Goal: Communication & Community: Share content

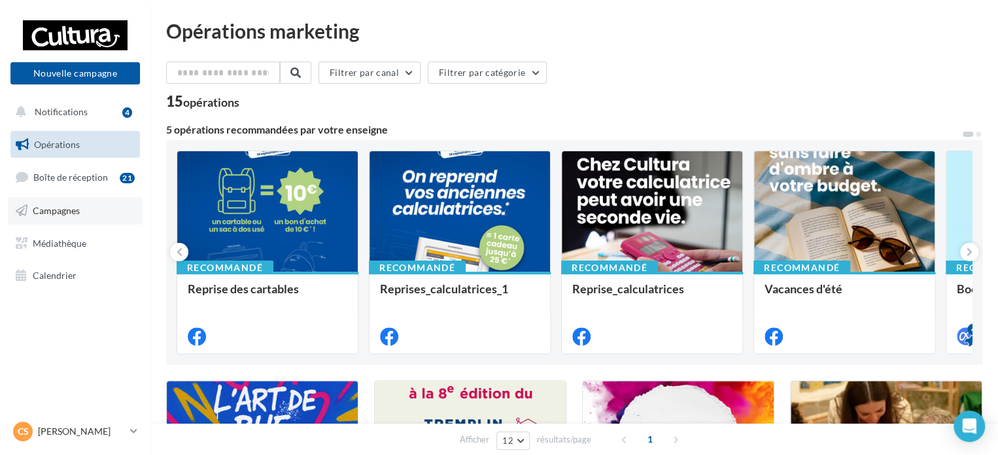
click at [75, 205] on span "Campagnes" at bounding box center [56, 210] width 47 height 11
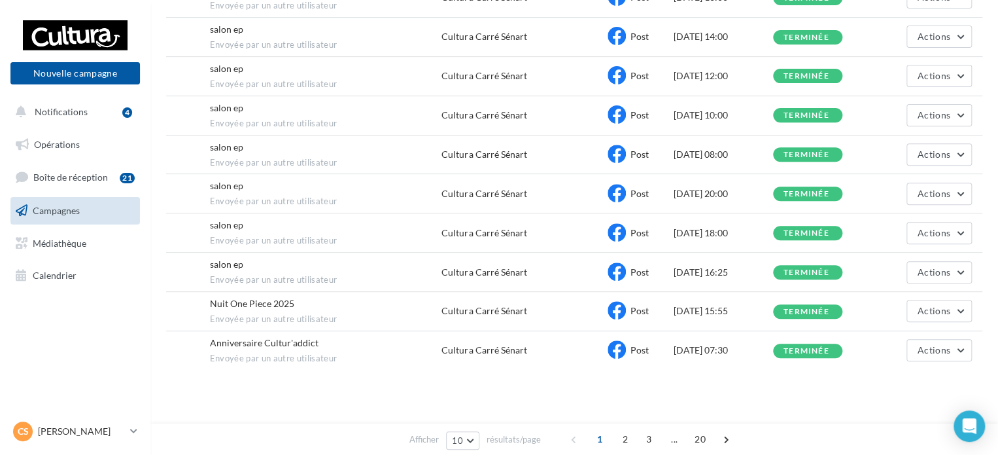
scroll to position [197, 0]
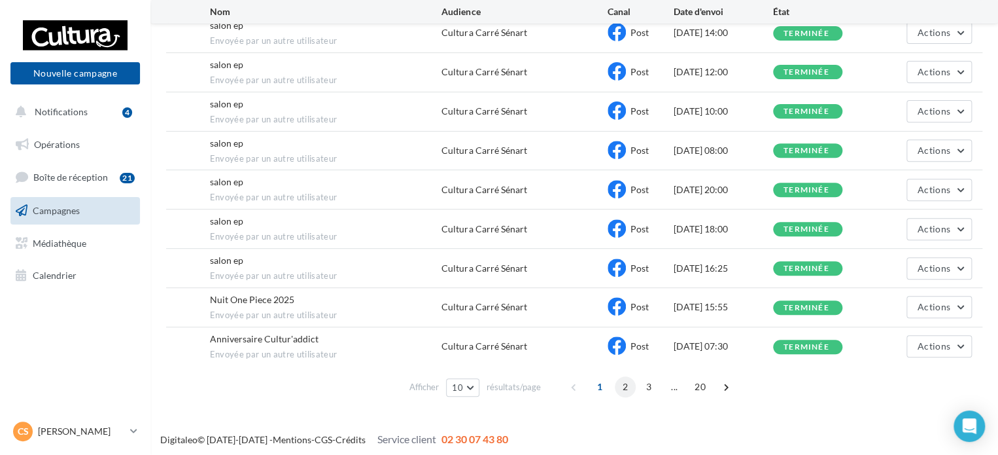
click at [629, 380] on span "2" at bounding box center [625, 386] width 21 height 21
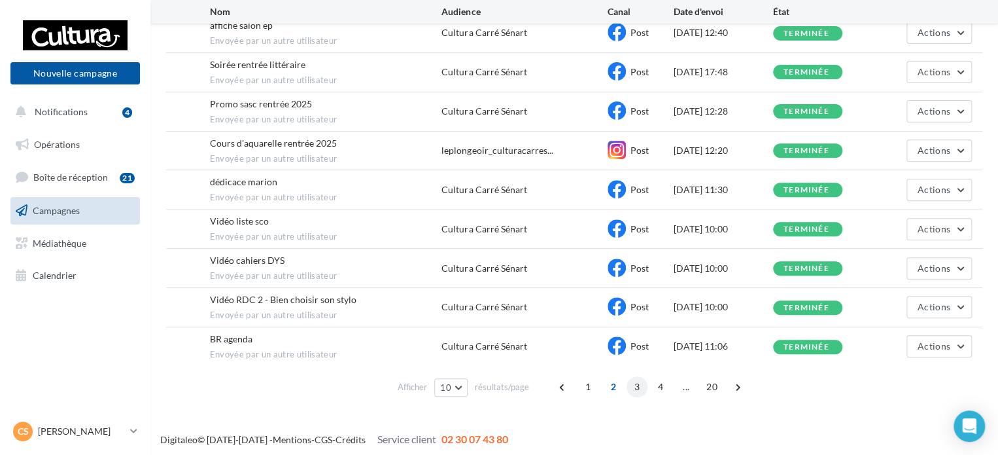
click at [639, 381] on span "3" at bounding box center [637, 386] width 21 height 21
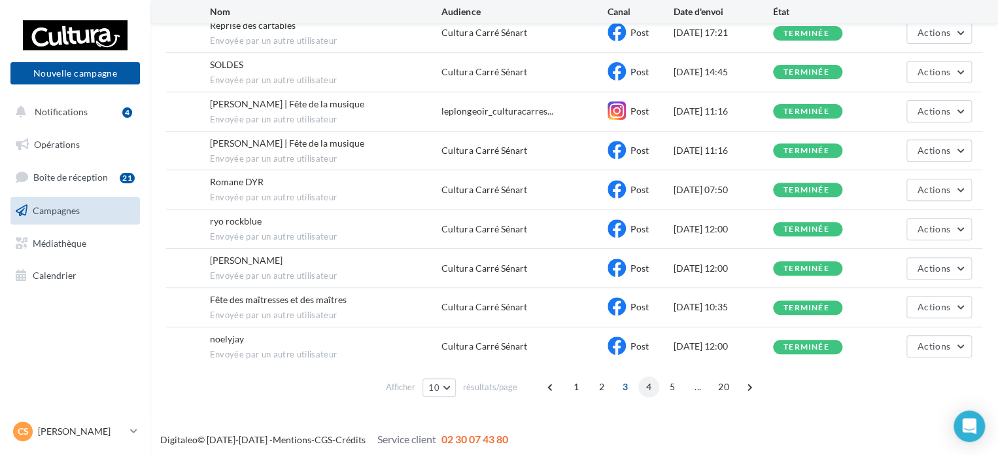
click at [646, 385] on span "4" at bounding box center [649, 386] width 21 height 21
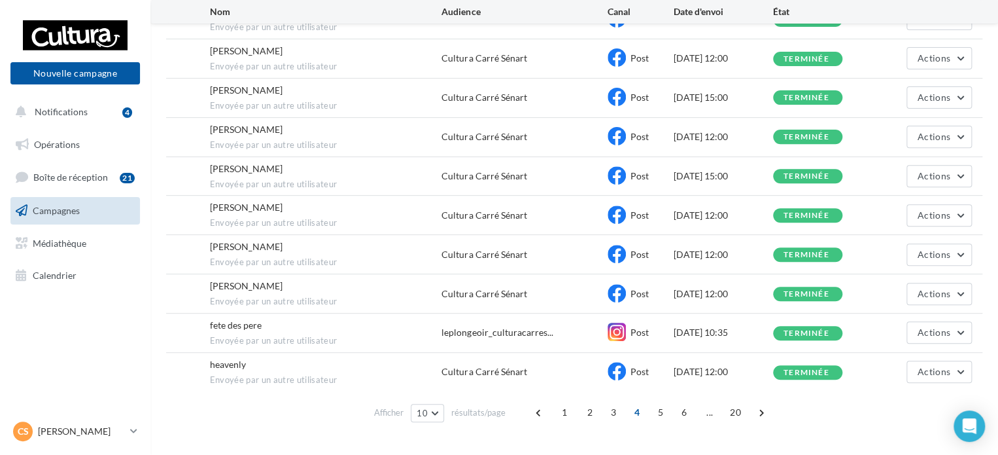
scroll to position [186, 0]
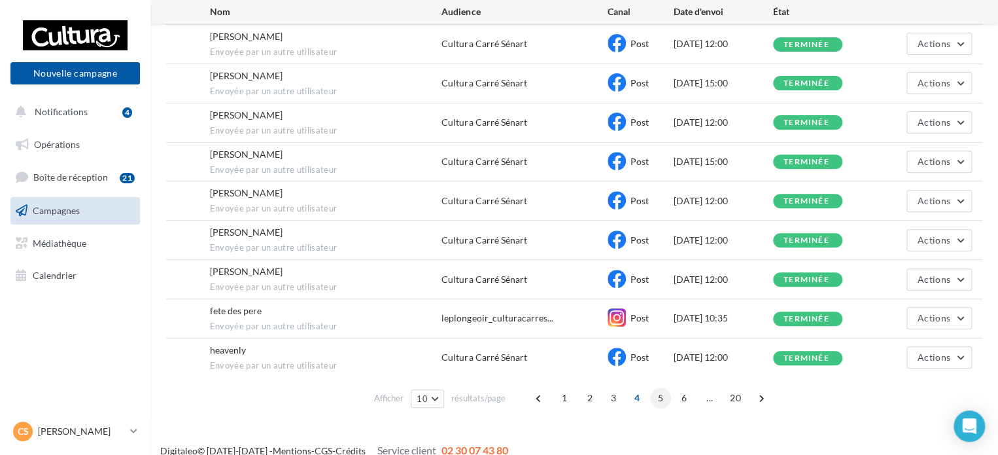
click at [662, 396] on span "5" at bounding box center [660, 397] width 21 height 21
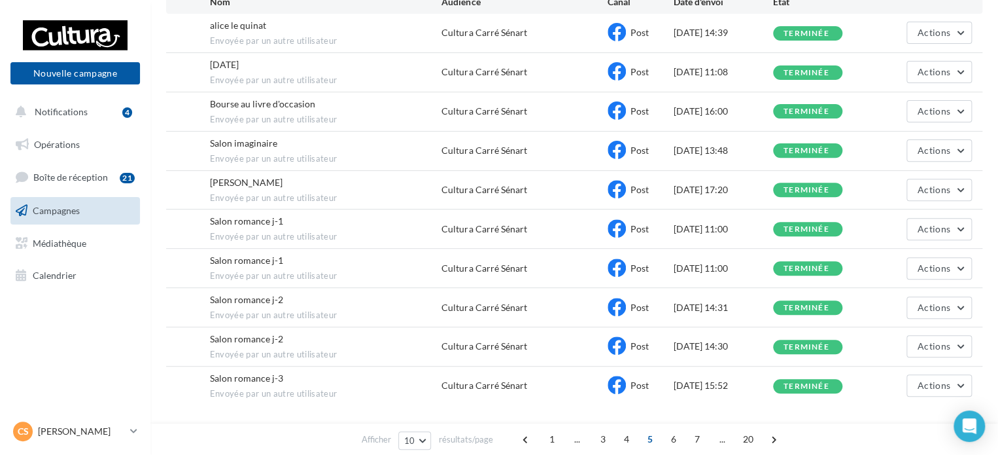
scroll to position [197, 0]
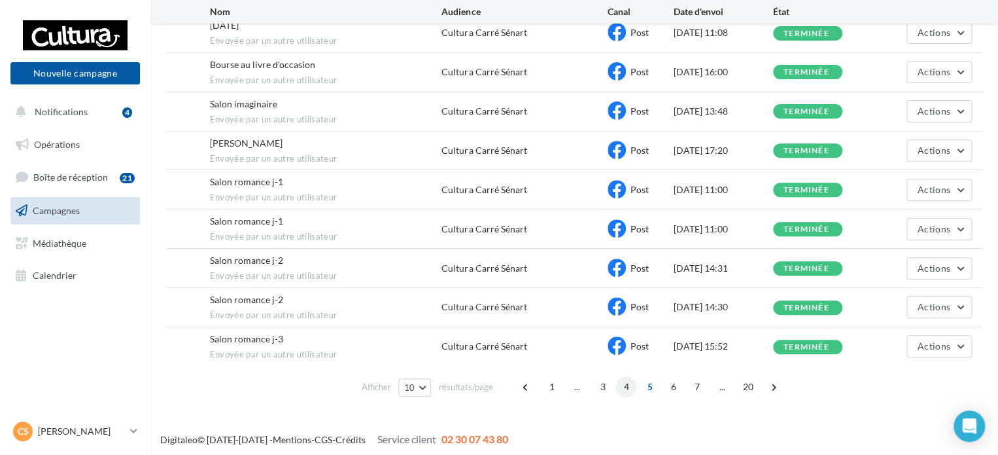
click at [627, 376] on span "4" at bounding box center [626, 386] width 21 height 21
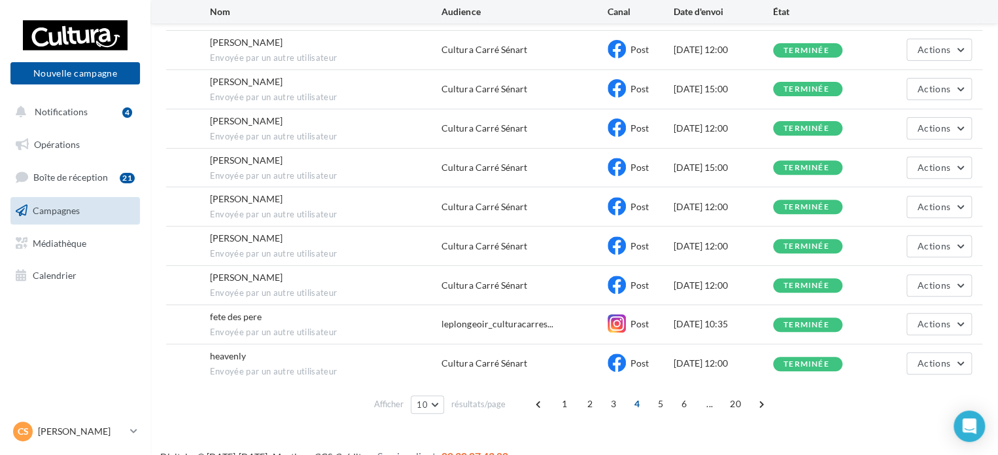
scroll to position [181, 0]
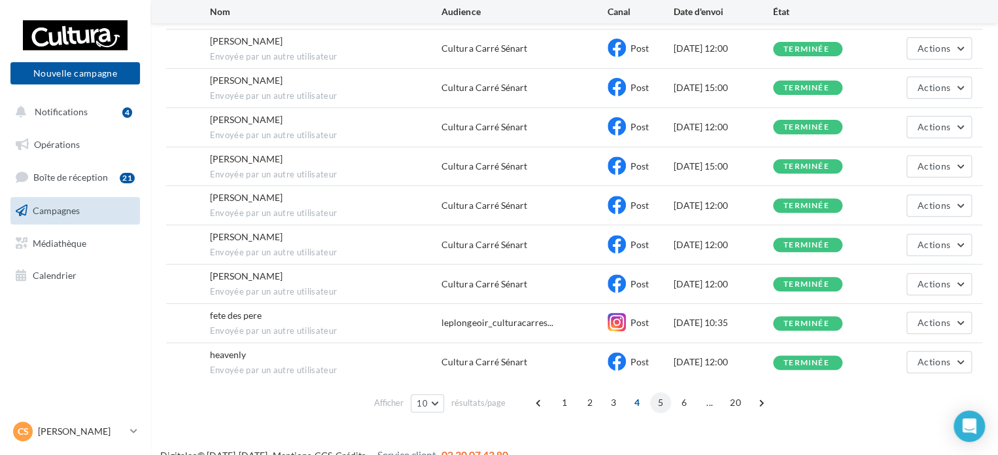
click at [657, 397] on span "5" at bounding box center [660, 402] width 21 height 21
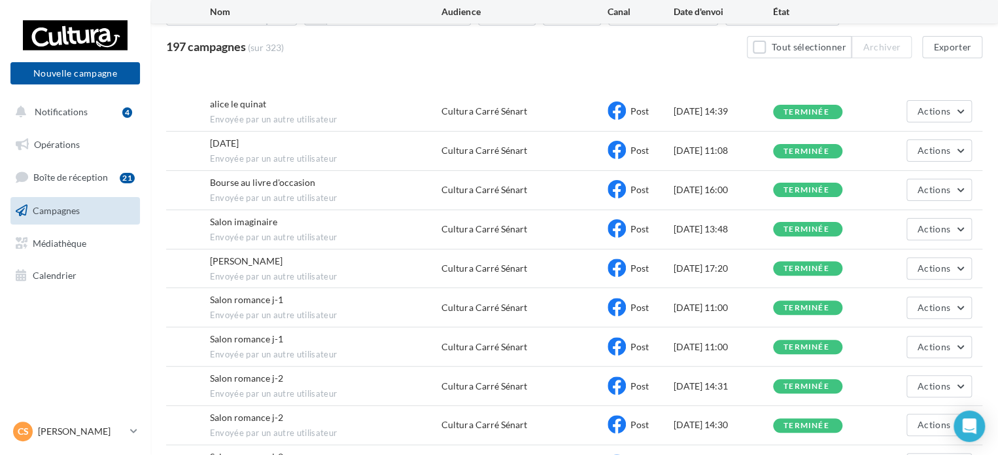
scroll to position [197, 0]
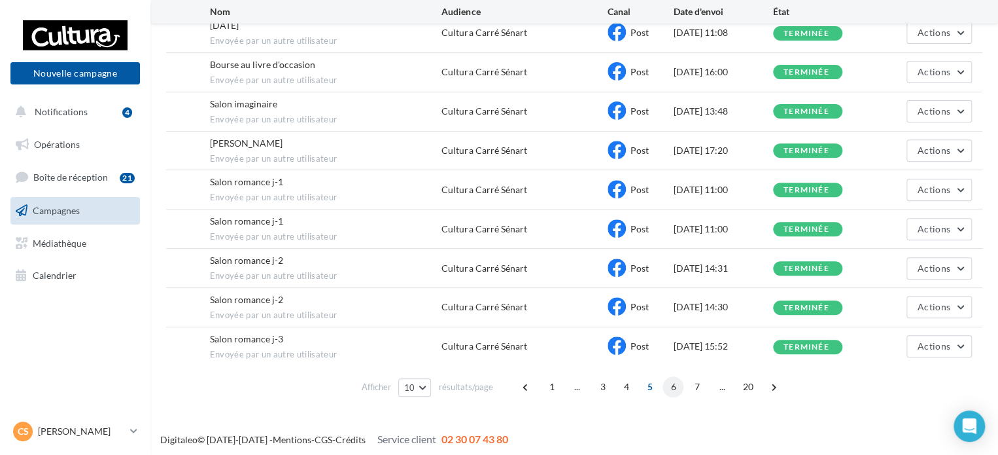
click at [667, 387] on span "6" at bounding box center [673, 386] width 21 height 21
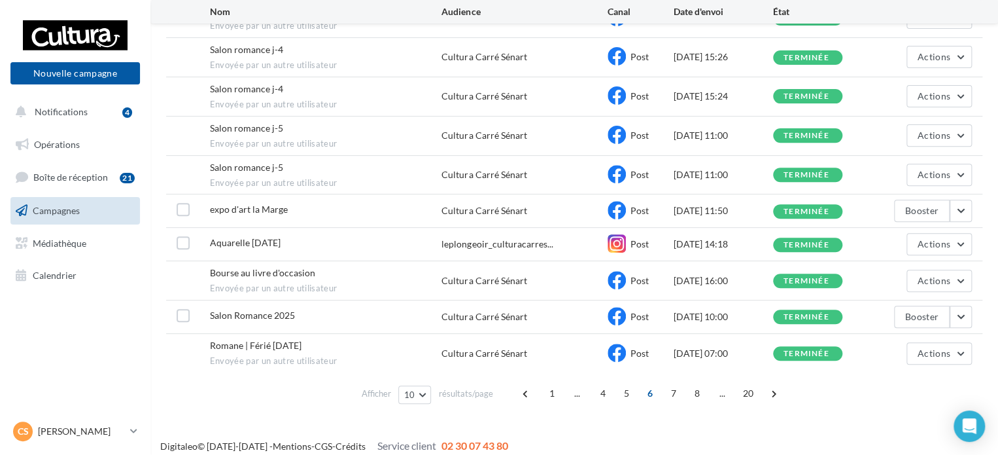
scroll to position [181, 0]
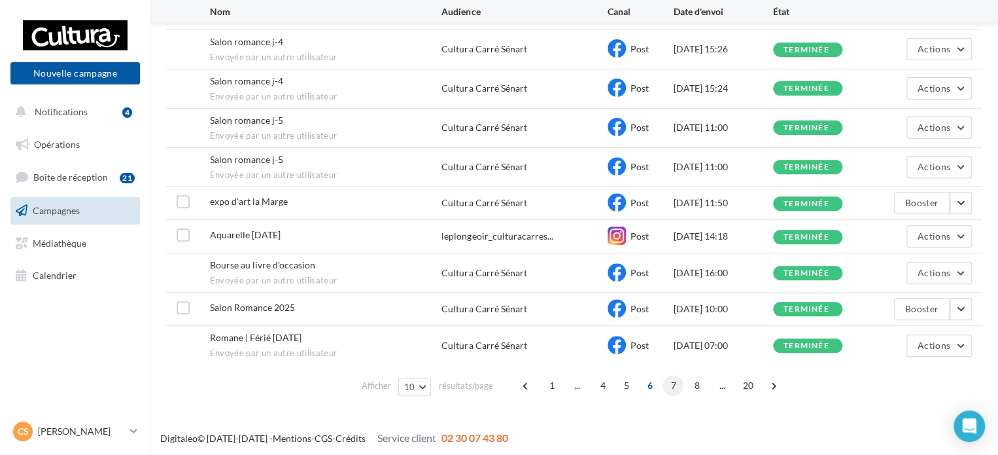
click at [667, 385] on span "7" at bounding box center [673, 385] width 21 height 21
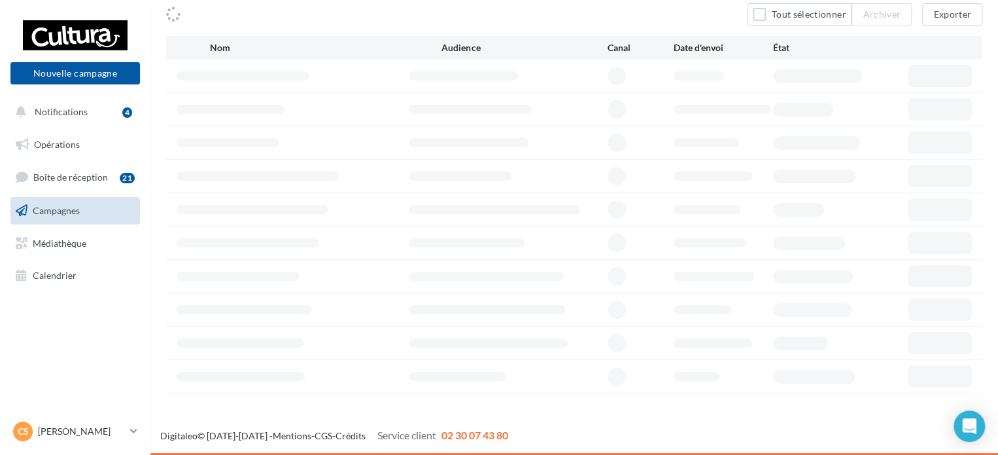
scroll to position [110, 0]
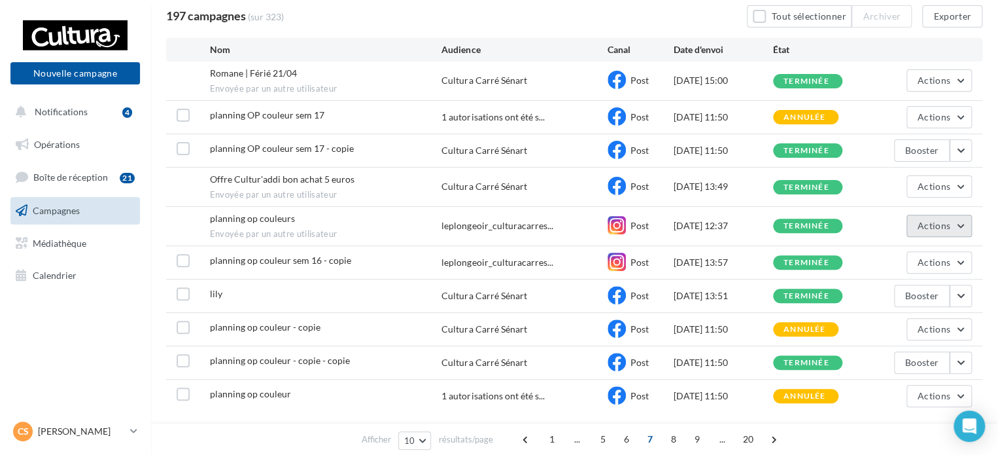
click at [957, 222] on button "Actions" at bounding box center [939, 226] width 65 height 22
click at [906, 256] on button "Voir les résultats" at bounding box center [906, 256] width 131 height 34
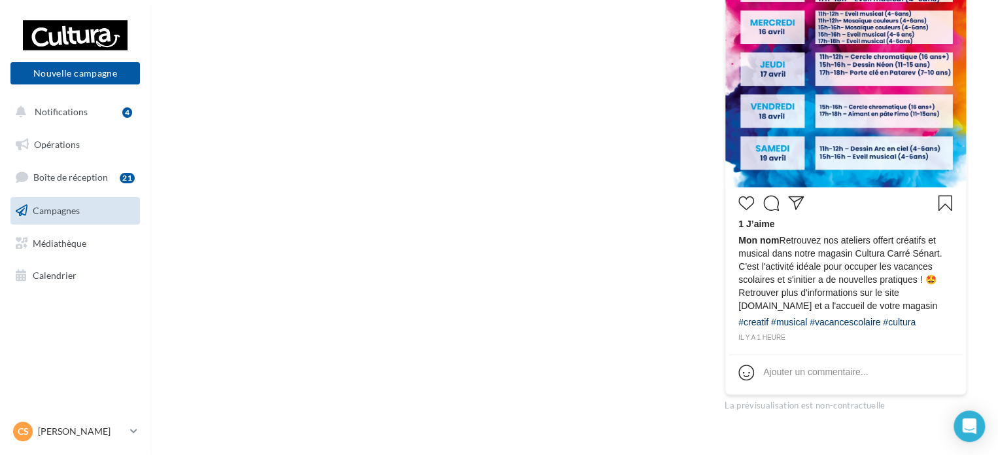
scroll to position [476, 0]
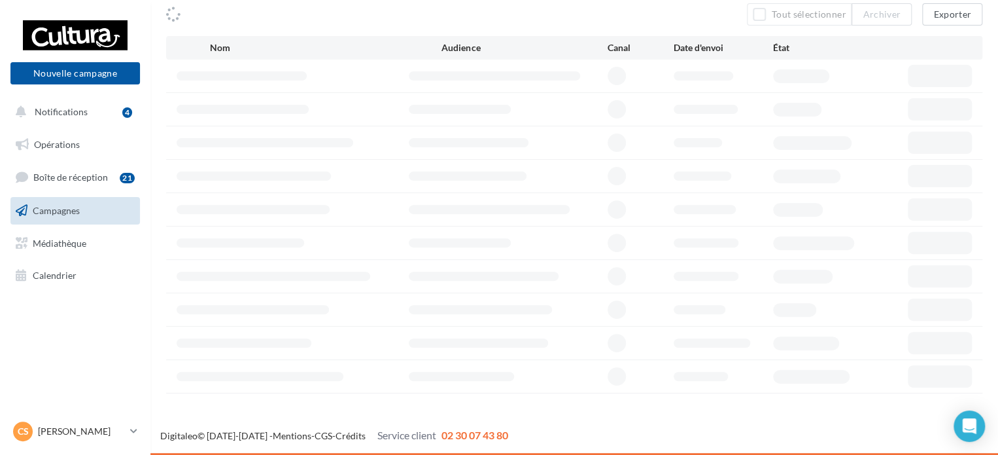
scroll to position [110, 0]
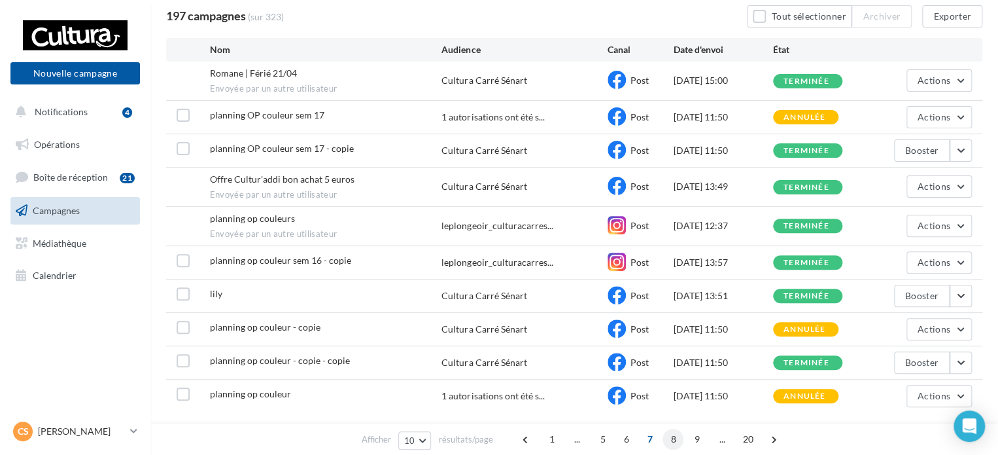
click at [675, 438] on span "8" at bounding box center [673, 439] width 21 height 21
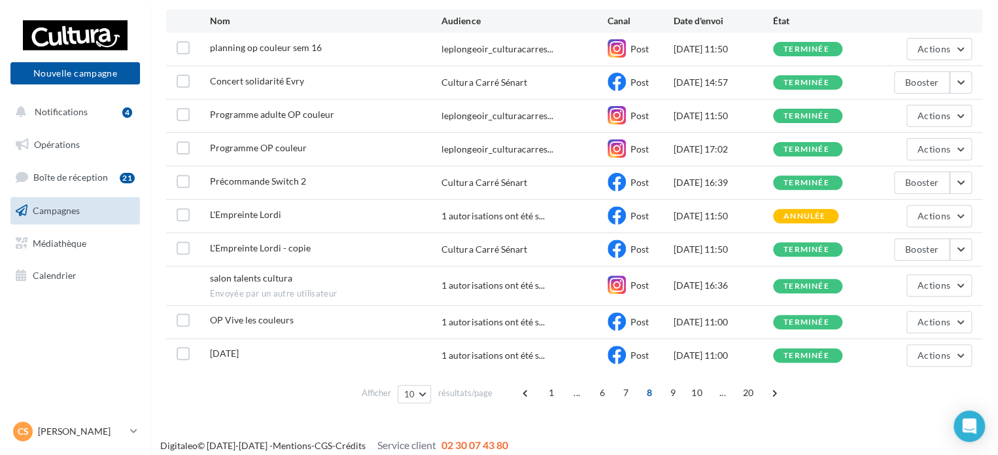
scroll to position [147, 0]
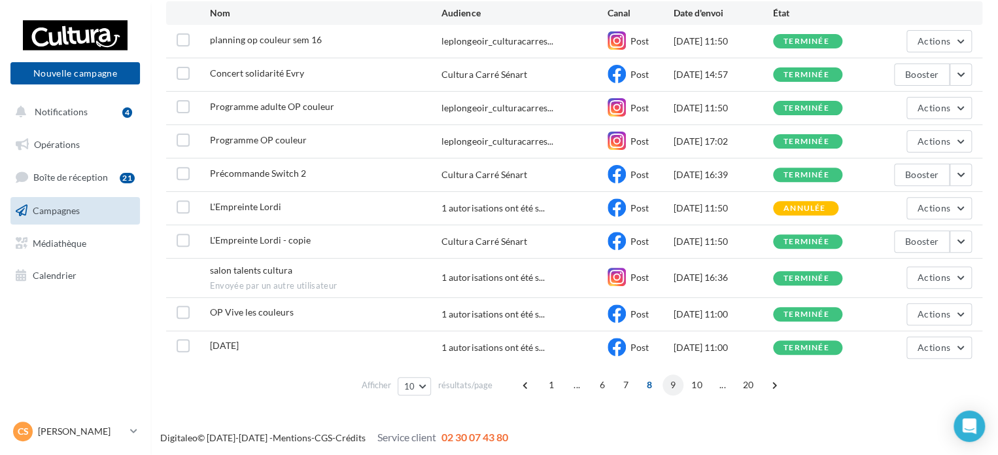
click at [673, 387] on span "9" at bounding box center [673, 384] width 21 height 21
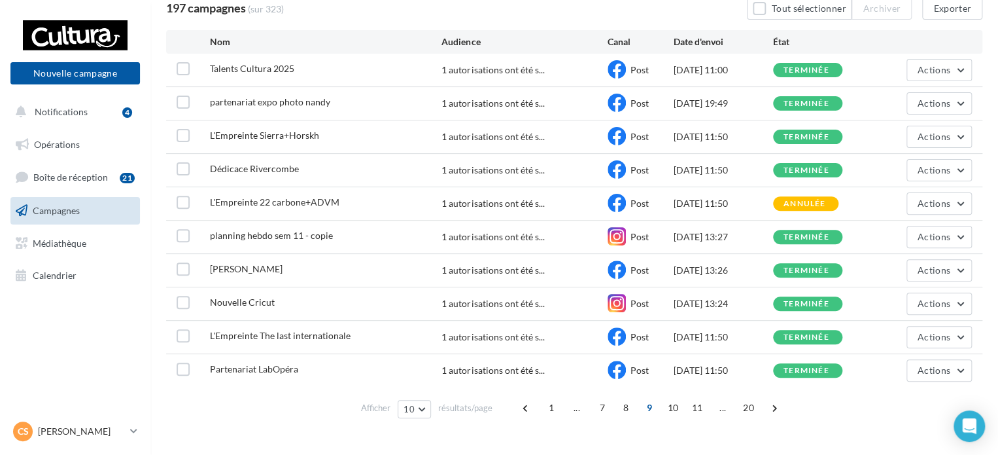
scroll to position [141, 0]
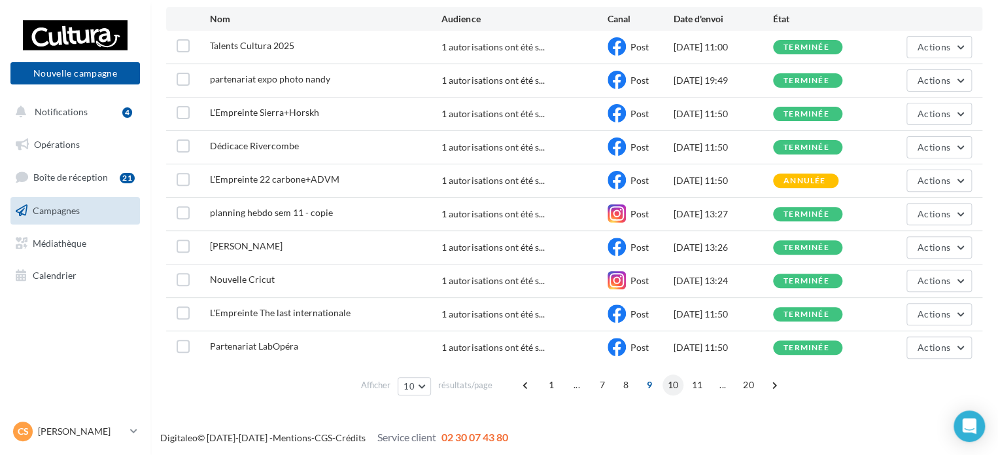
click at [673, 381] on span "10" at bounding box center [674, 384] width 22 height 21
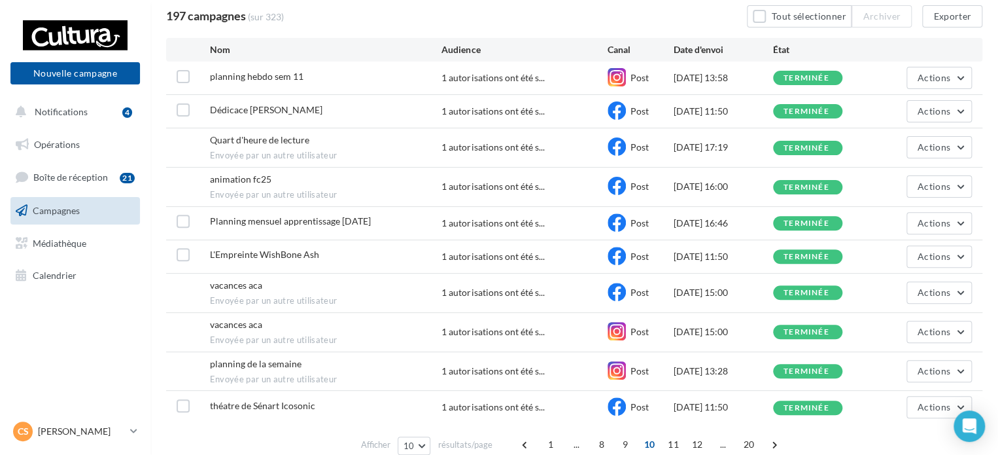
scroll to position [118, 0]
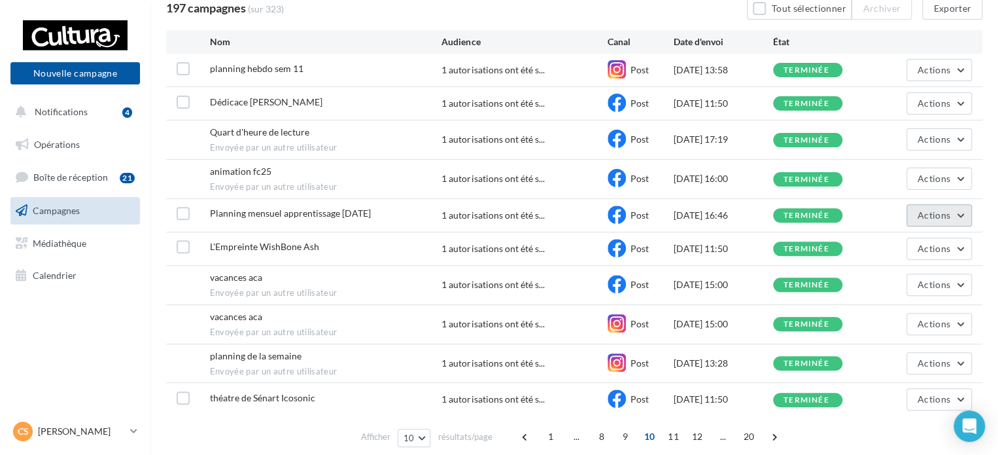
click at [913, 208] on button "Actions" at bounding box center [939, 215] width 65 height 22
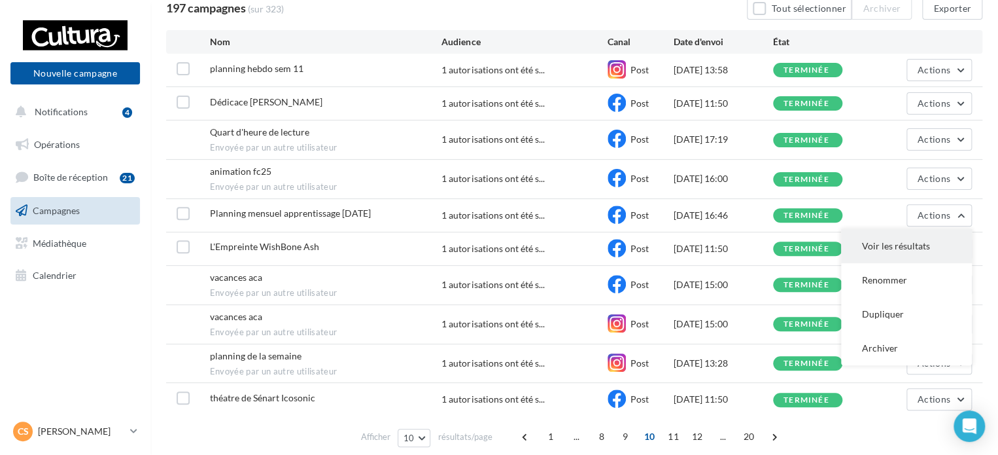
click at [906, 247] on button "Voir les résultats" at bounding box center [906, 246] width 131 height 34
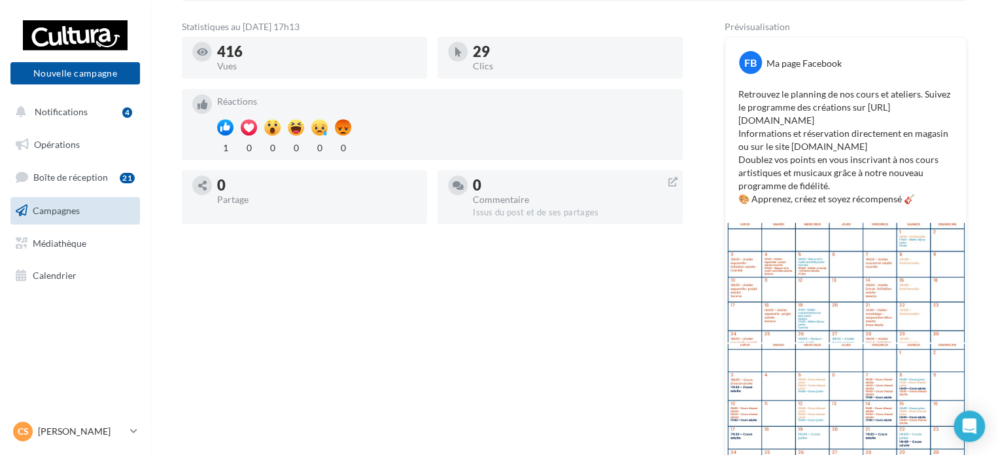
scroll to position [226, 0]
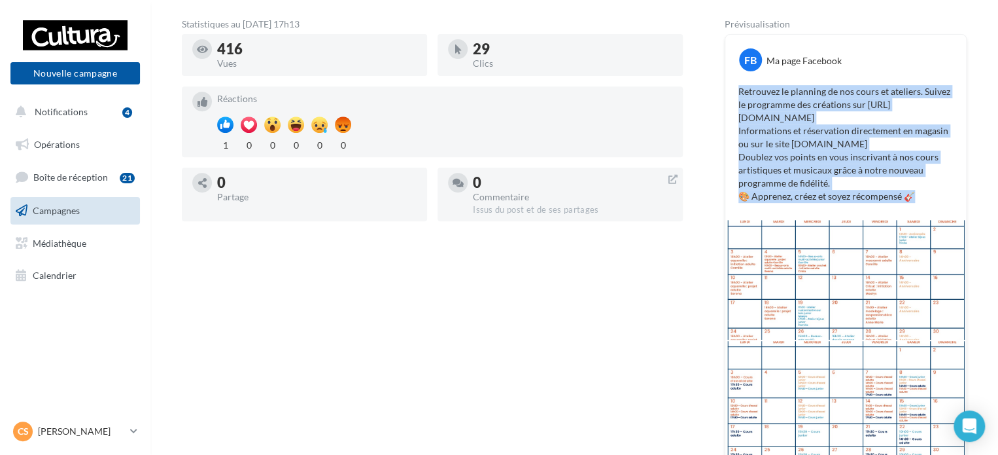
drag, startPoint x: 740, startPoint y: 90, endPoint x: 940, endPoint y: 203, distance: 229.7
click at [940, 203] on div "Retrouvez le planning de nos cours et ateliers. Suivez le programme des créatio…" at bounding box center [846, 144] width 234 height 124
copy p "Retrouvez le planning de nos cours et ateliers. Suivez le programme des créatio…"
click at [99, 69] on button "Nouvelle campagne" at bounding box center [75, 73] width 130 height 22
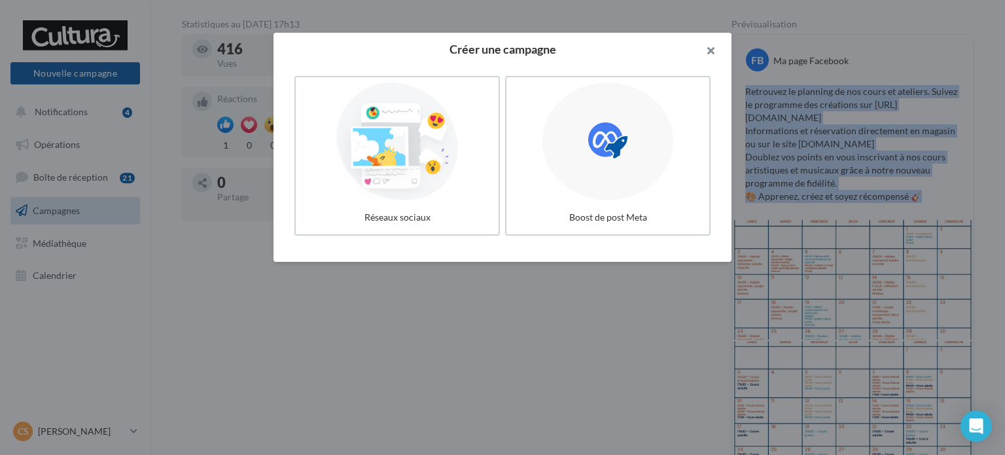
click at [712, 53] on button "button" at bounding box center [705, 52] width 52 height 39
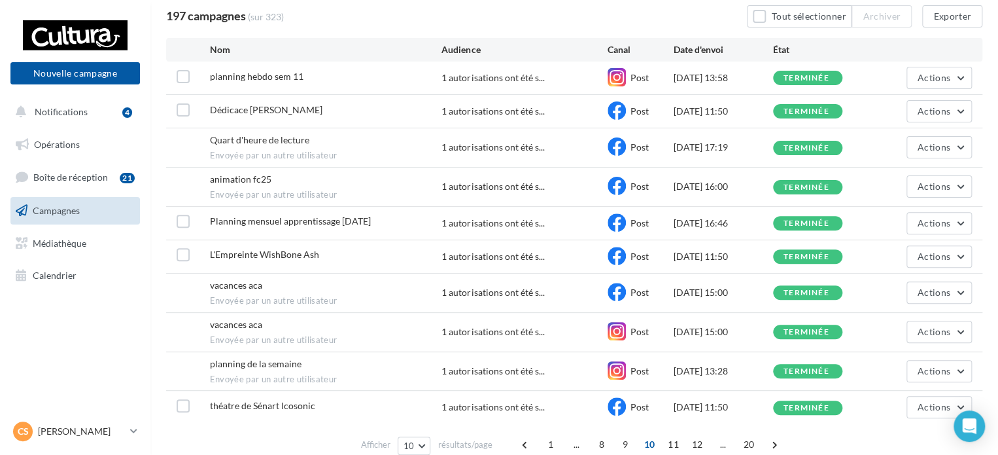
scroll to position [118, 0]
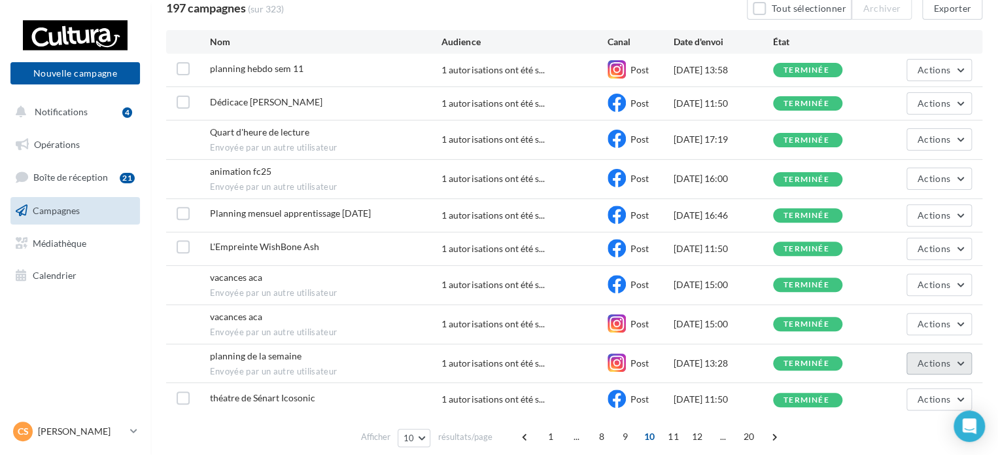
click at [964, 365] on button "Actions" at bounding box center [939, 363] width 65 height 22
click at [891, 387] on button "Voir les résultats" at bounding box center [906, 394] width 131 height 34
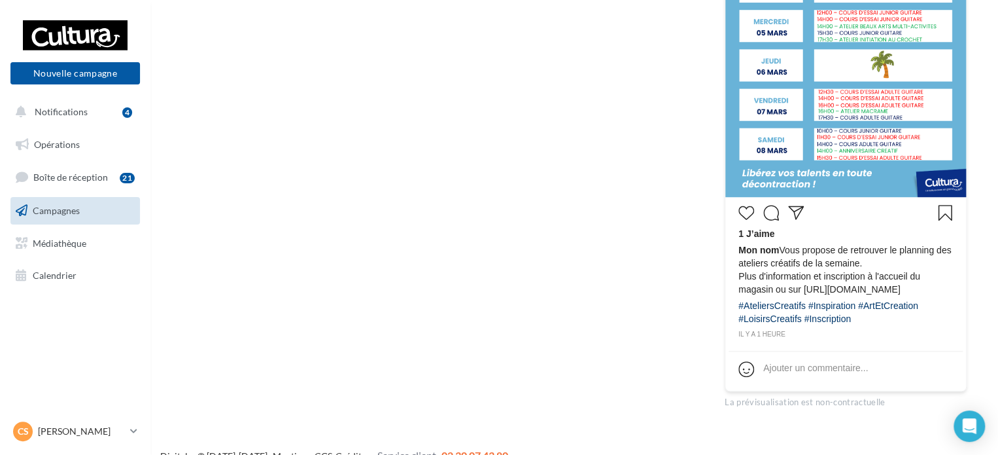
scroll to position [449, 0]
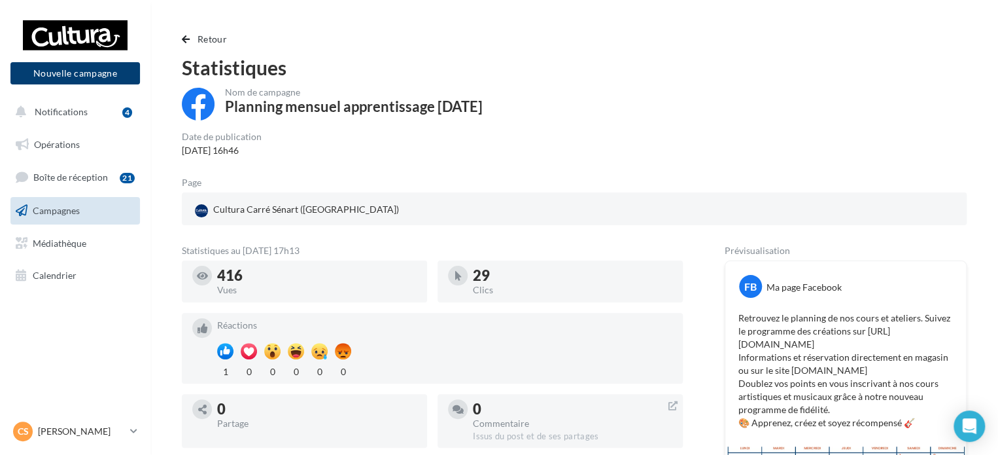
click at [63, 75] on button "Nouvelle campagne" at bounding box center [75, 73] width 130 height 22
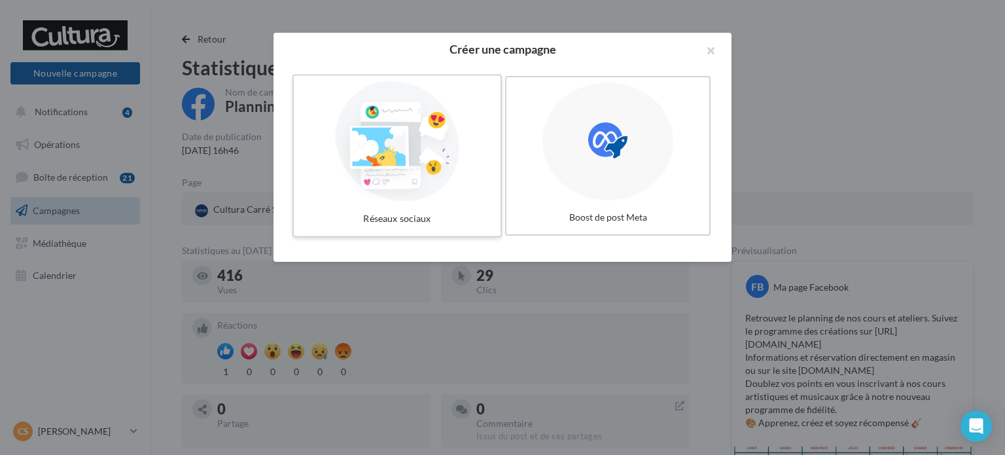
click at [388, 141] on div at bounding box center [397, 141] width 196 height 120
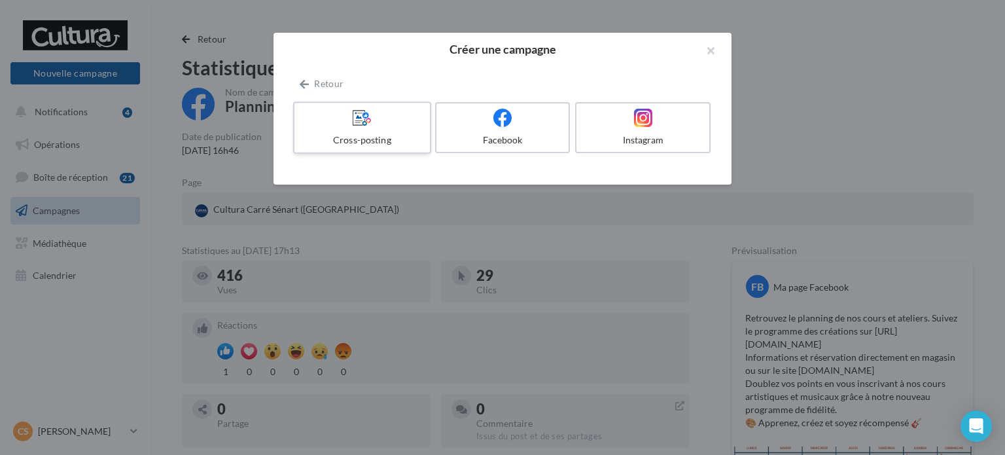
click at [363, 116] on icon at bounding box center [362, 117] width 19 height 19
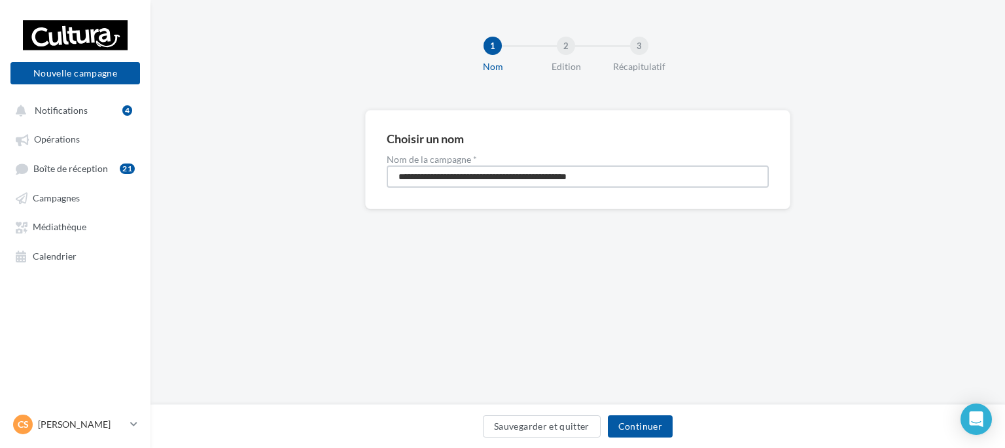
drag, startPoint x: 632, startPoint y: 179, endPoint x: 325, endPoint y: 213, distance: 309.5
click at [325, 213] on div "**********" at bounding box center [577, 180] width 855 height 141
type input "**********"
click at [652, 418] on button "Continuer" at bounding box center [640, 426] width 65 height 22
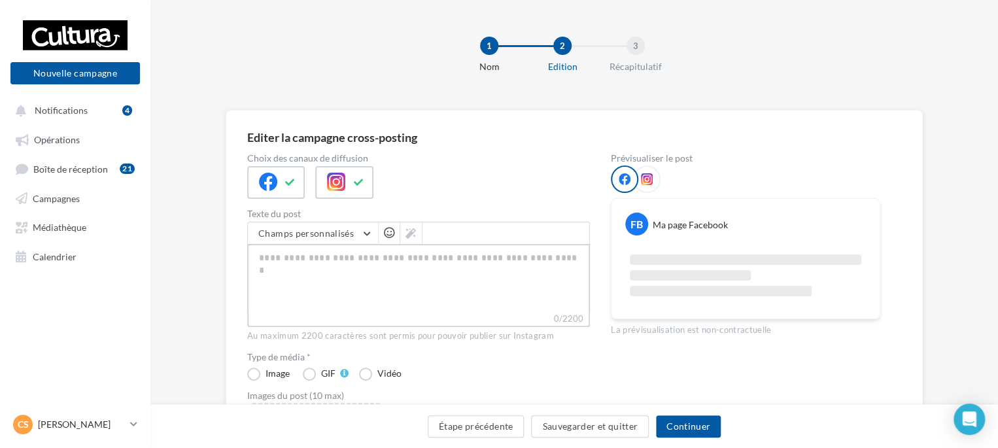
paste textarea "**********"
type textarea "**********"
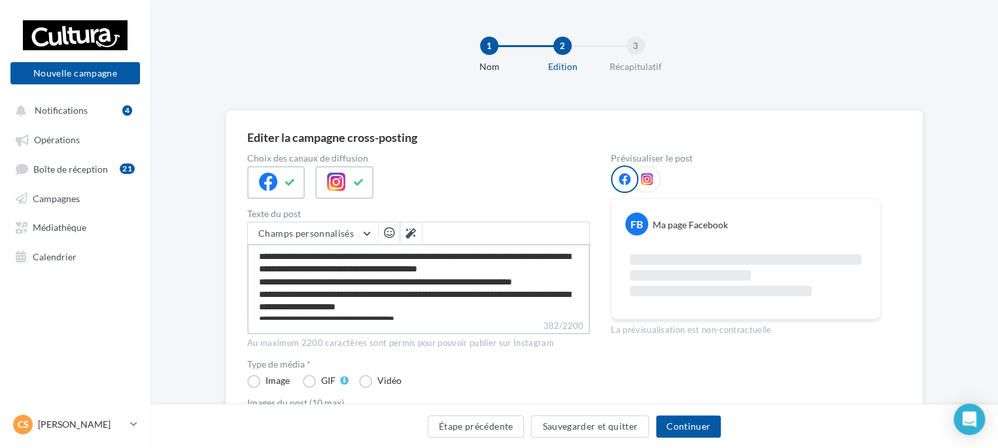
scroll to position [5, 0]
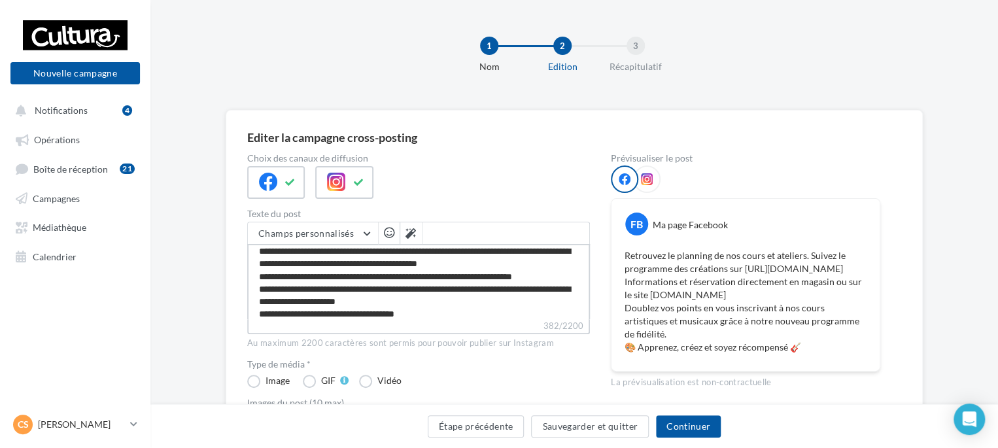
type textarea "**********"
click at [559, 260] on textarea "**********" at bounding box center [418, 281] width 343 height 75
type textarea "**********"
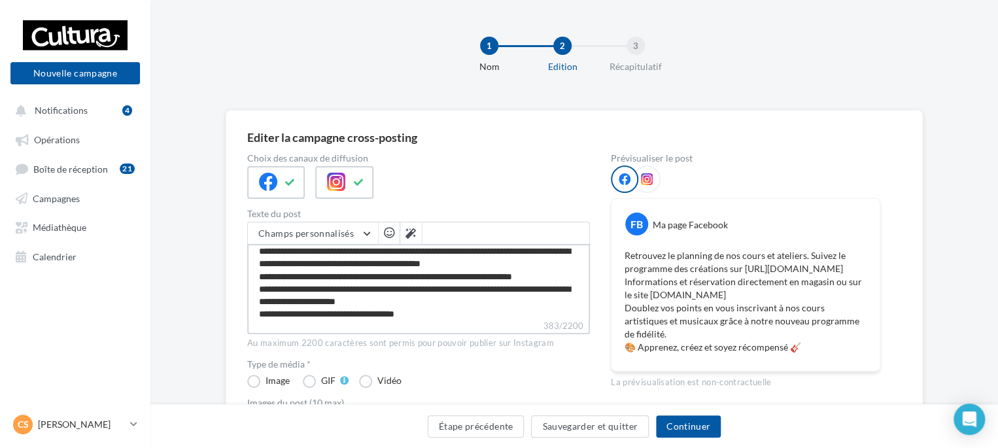
type textarea "**********"
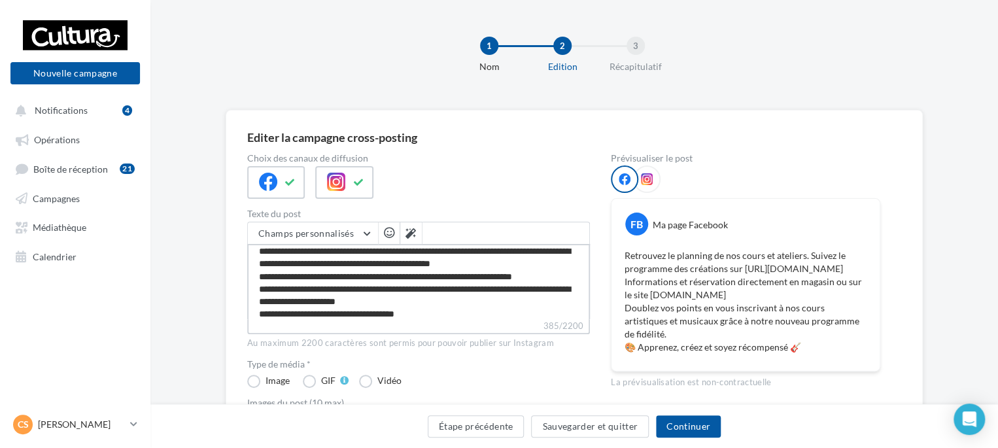
type textarea "**********"
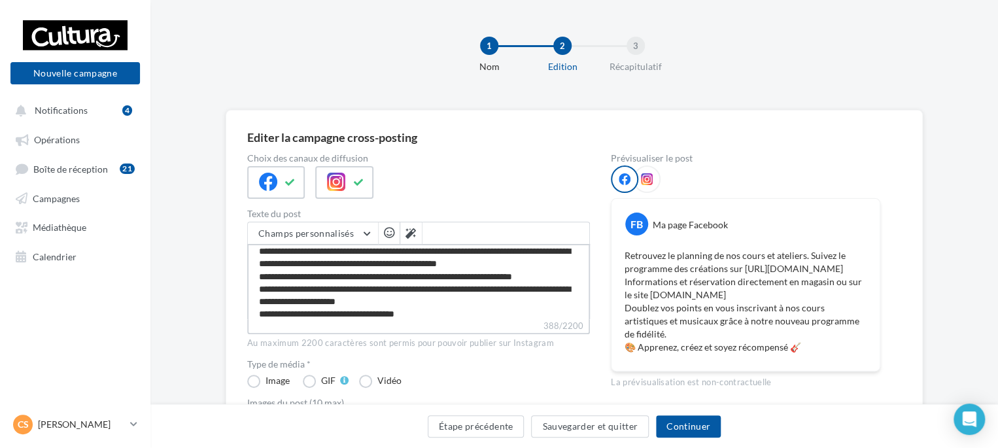
type textarea "**********"
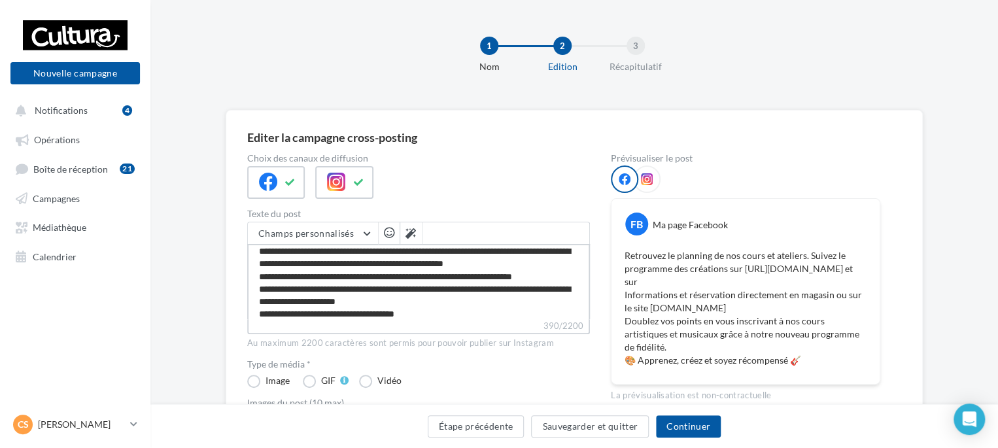
type textarea "**********"
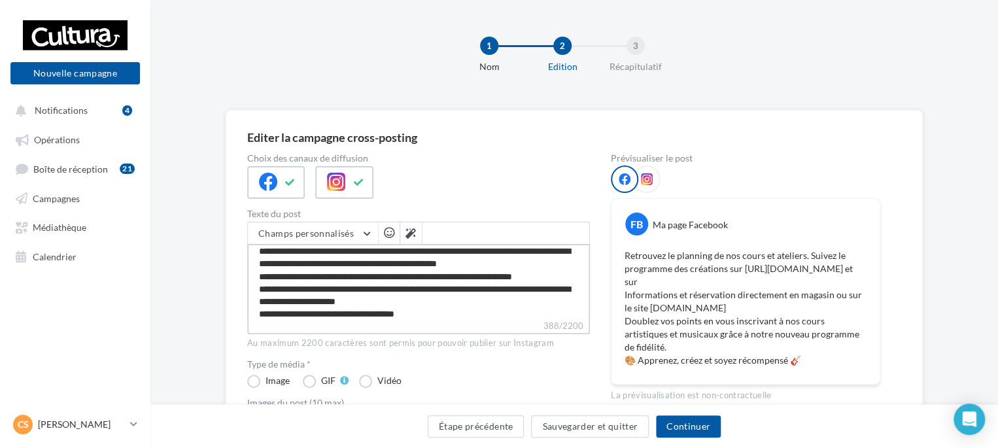
type textarea "**********"
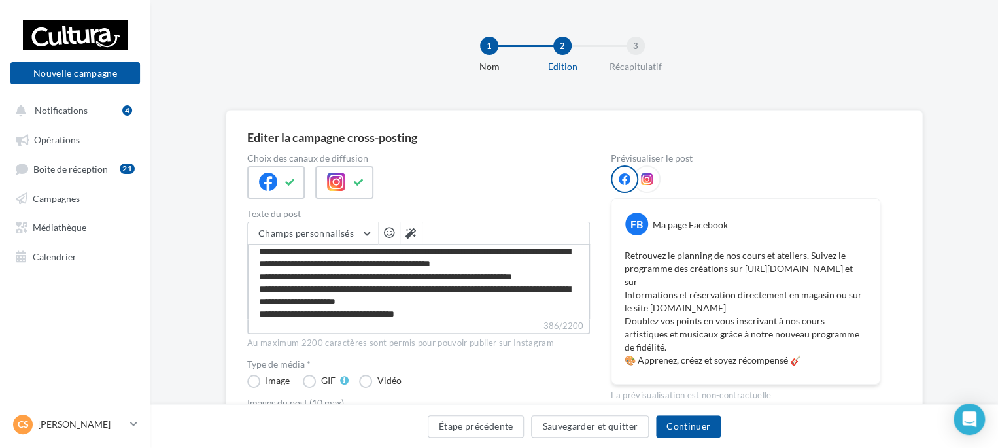
type textarea "**********"
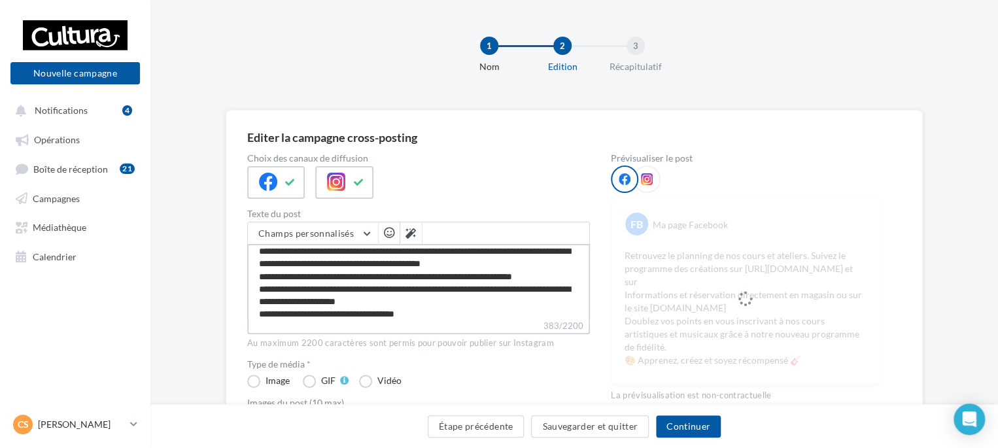
type textarea "**********"
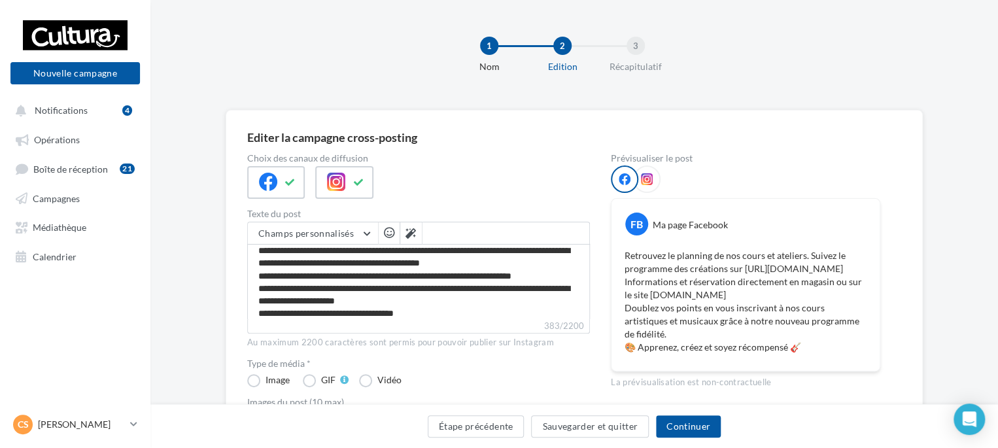
click at [560, 185] on div at bounding box center [418, 182] width 343 height 33
click at [683, 426] on button "Continuer" at bounding box center [688, 426] width 65 height 22
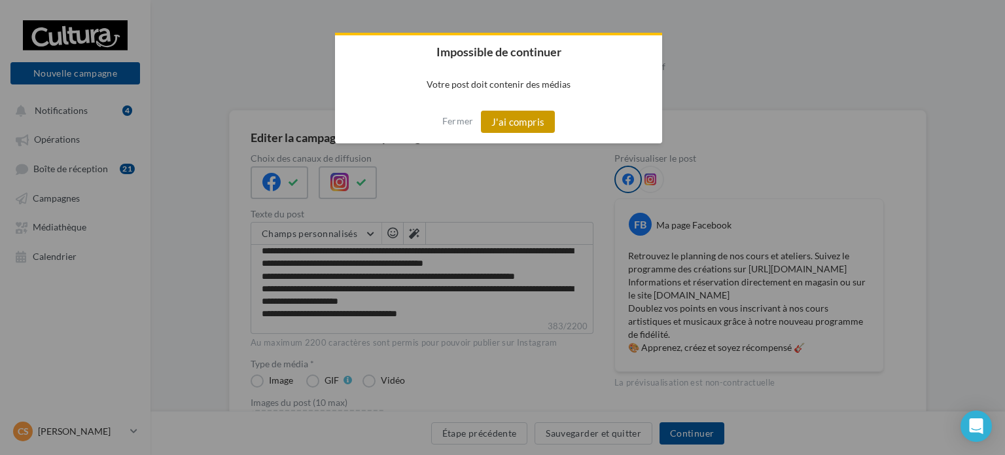
click at [510, 128] on button "J'ai compris" at bounding box center [518, 122] width 75 height 22
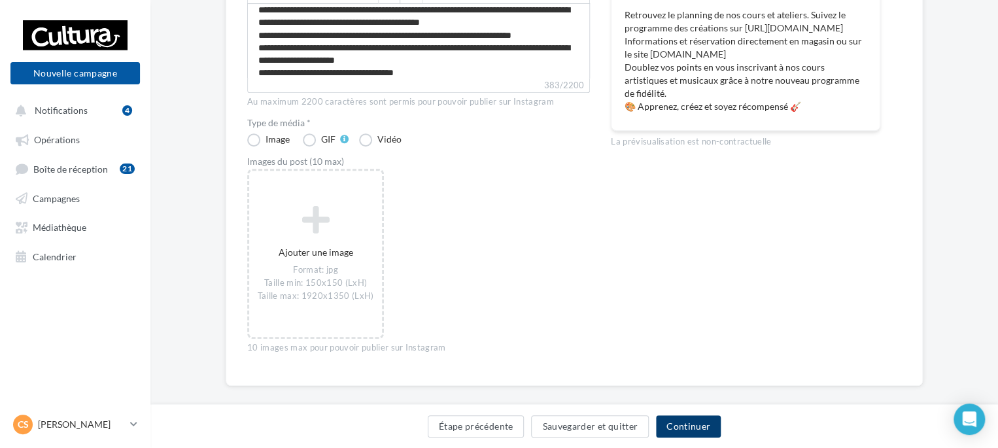
scroll to position [255, 0]
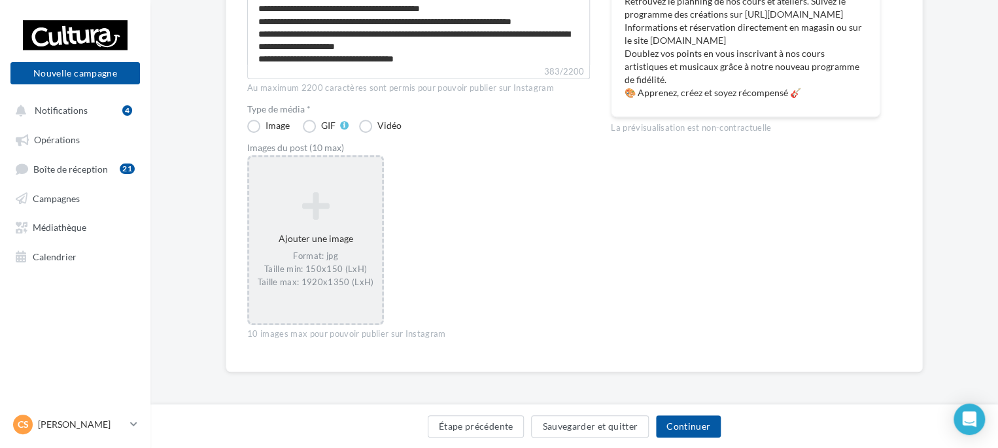
click at [345, 209] on icon at bounding box center [316, 205] width 122 height 31
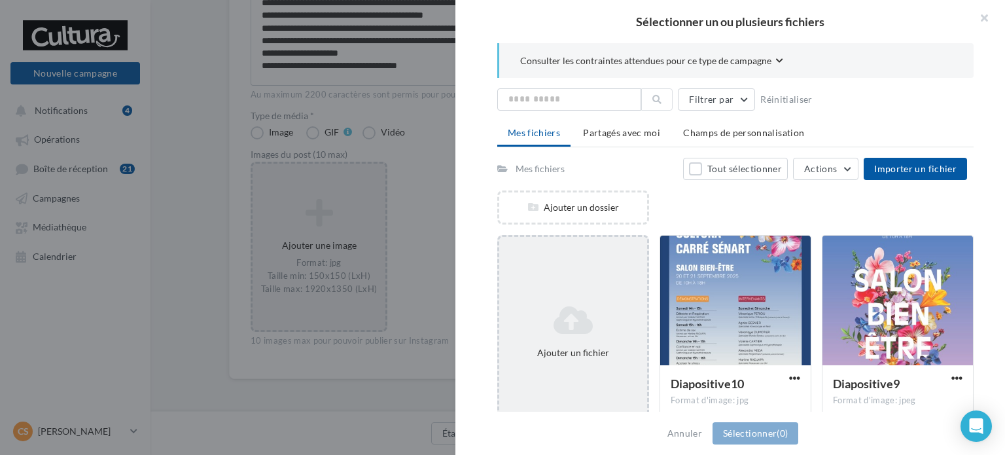
click at [551, 276] on div "Ajouter un fichier" at bounding box center [573, 332] width 152 height 194
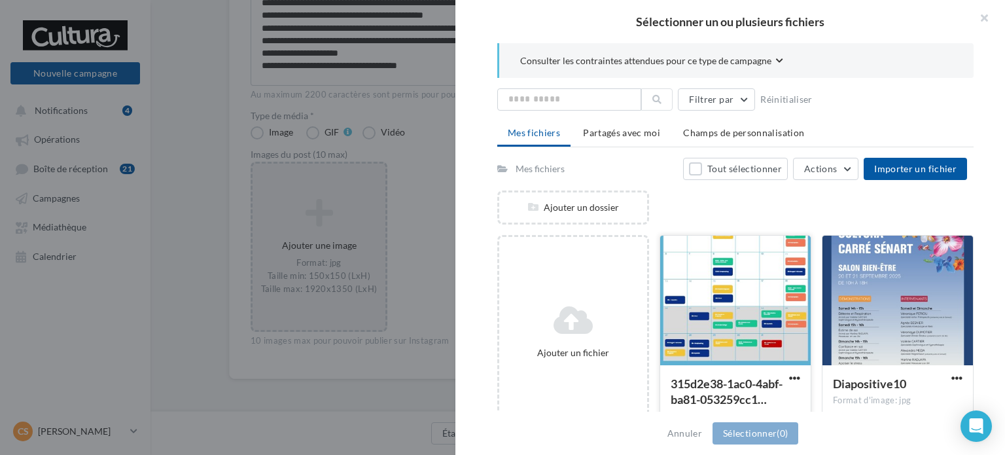
click at [756, 272] on div at bounding box center [735, 301] width 150 height 131
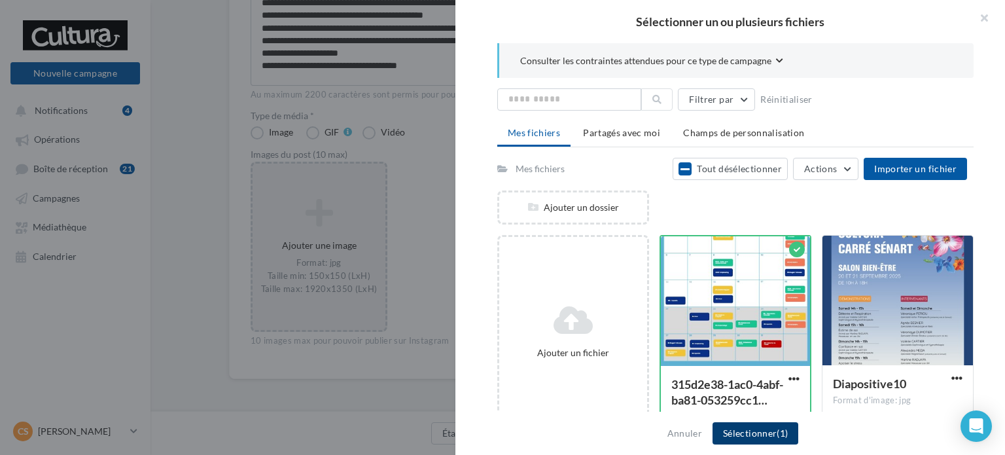
click at [760, 441] on button "Sélectionner (1)" at bounding box center [756, 433] width 86 height 22
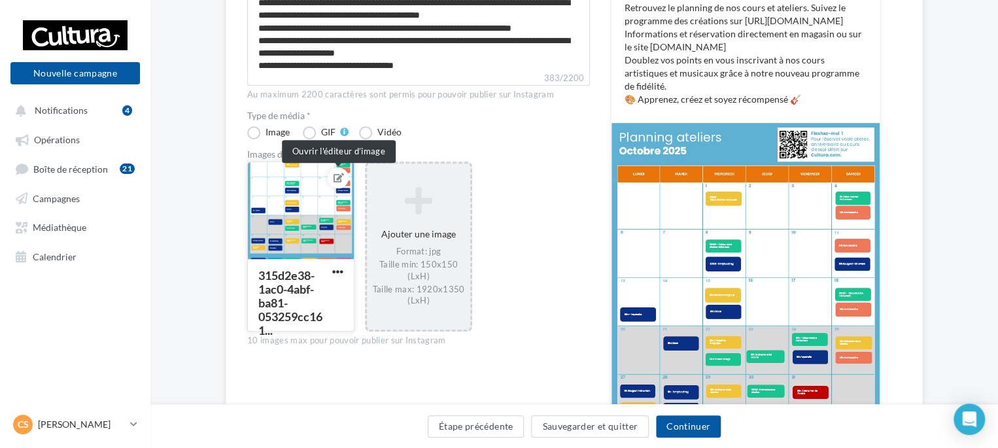
click at [342, 176] on icon at bounding box center [339, 177] width 10 height 9
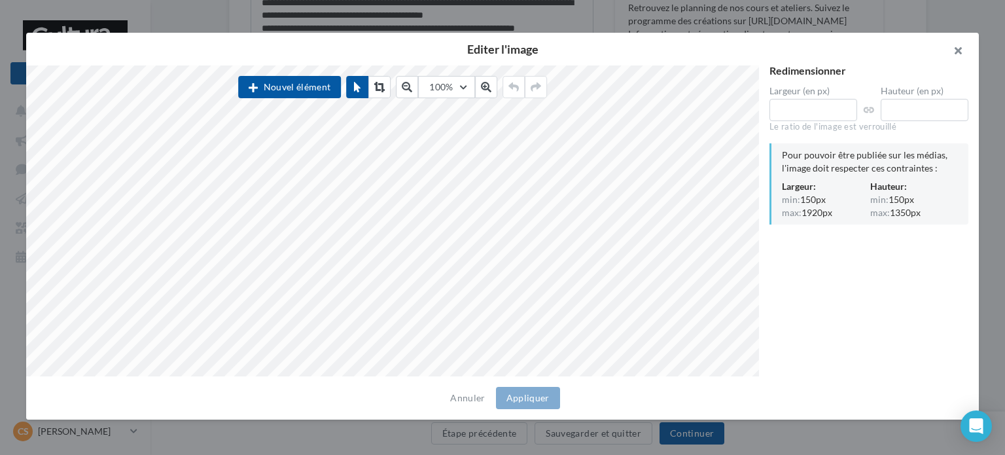
click at [957, 48] on button "button" at bounding box center [952, 52] width 52 height 39
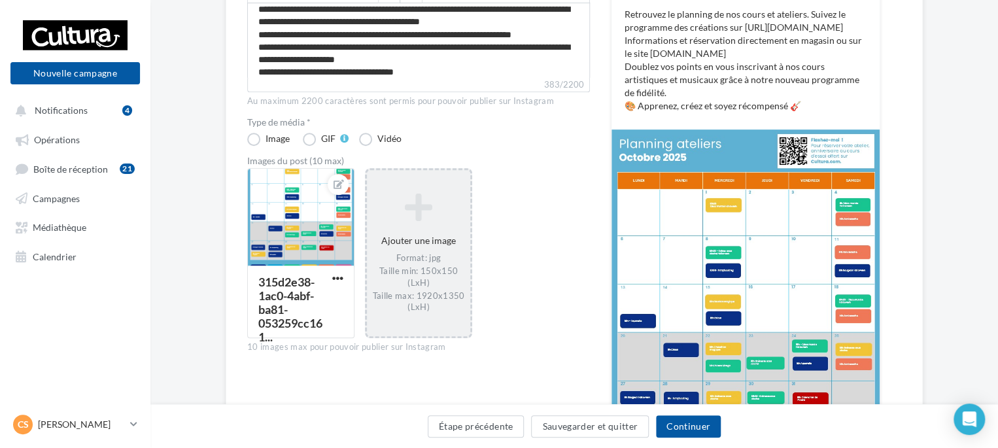
scroll to position [245, 0]
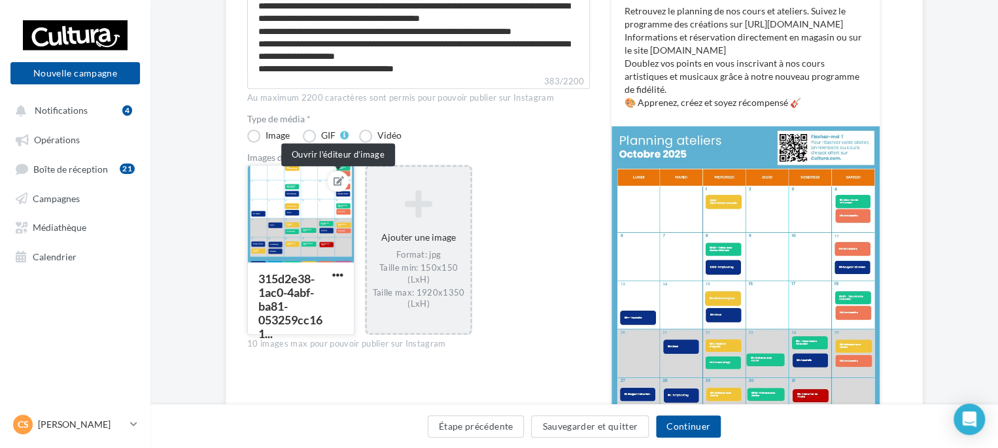
click at [340, 183] on icon at bounding box center [339, 181] width 10 height 9
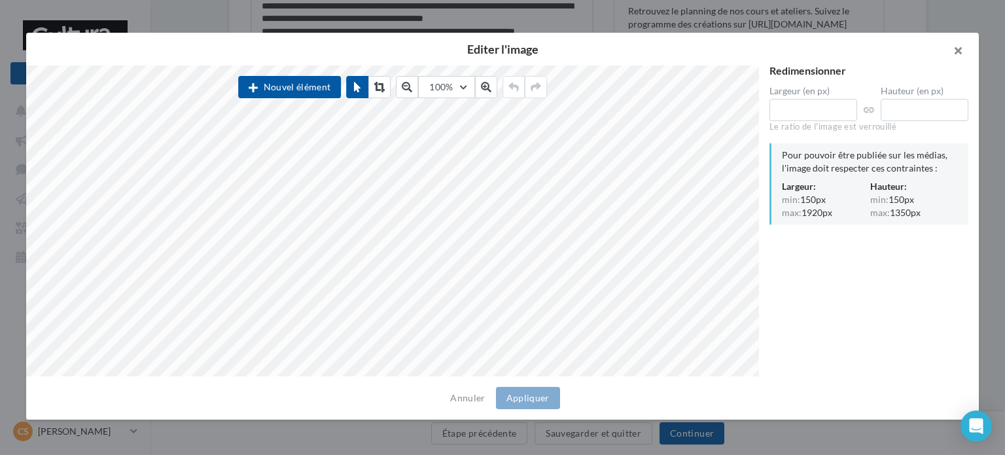
click at [955, 57] on button "button" at bounding box center [952, 52] width 52 height 39
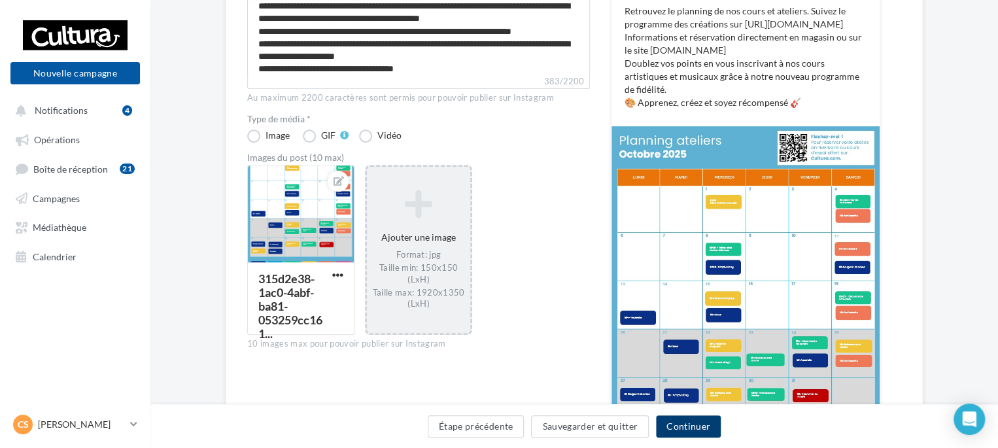
click at [703, 428] on button "Continuer" at bounding box center [688, 426] width 65 height 22
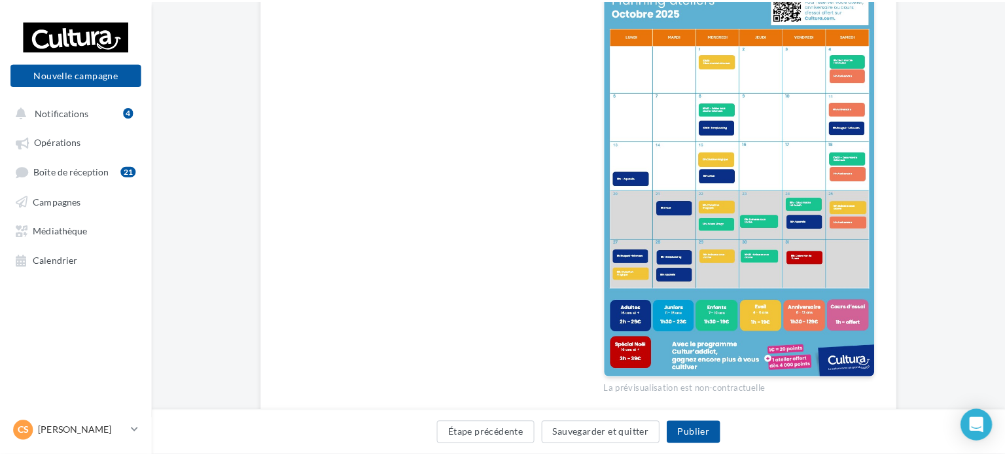
scroll to position [377, 0]
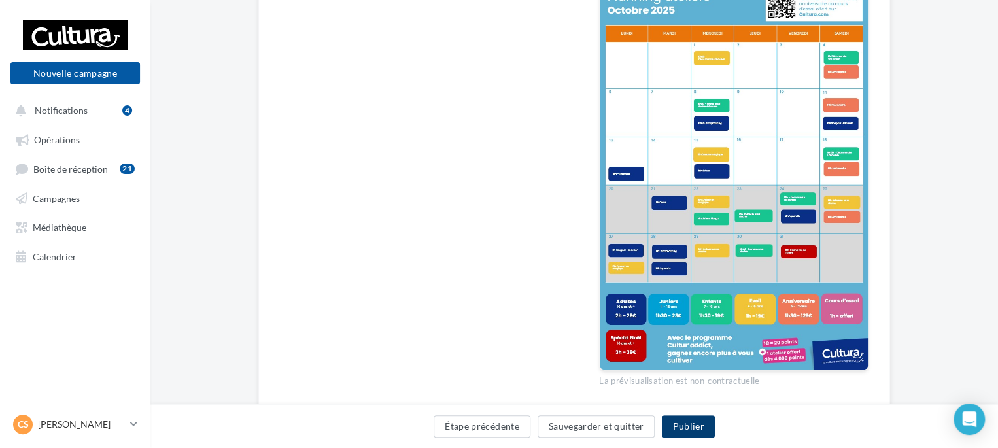
click at [692, 428] on button "Publier" at bounding box center [688, 426] width 52 height 22
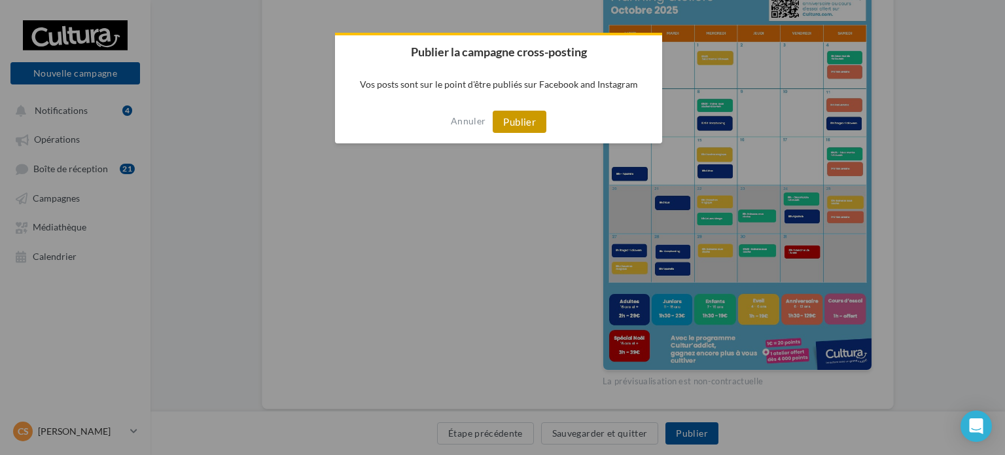
click at [512, 125] on button "Publier" at bounding box center [520, 122] width 54 height 22
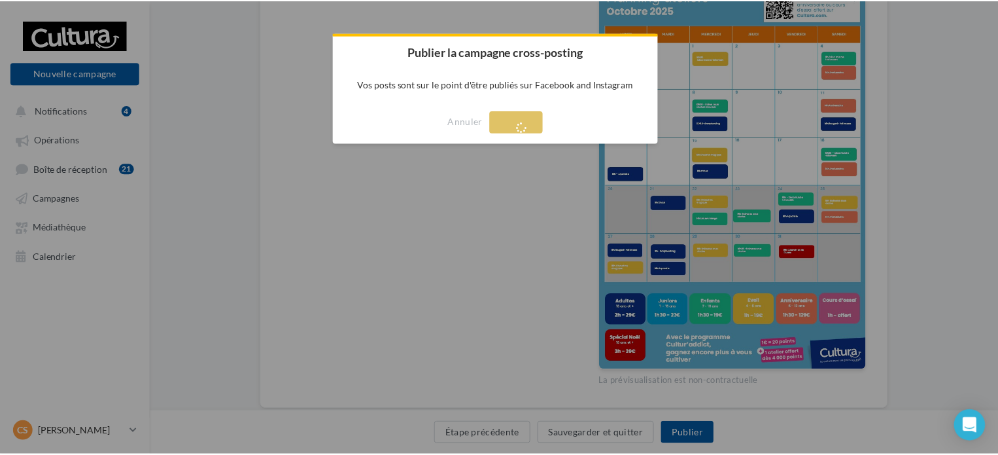
scroll to position [21, 0]
